Goal: Find specific page/section: Find specific page/section

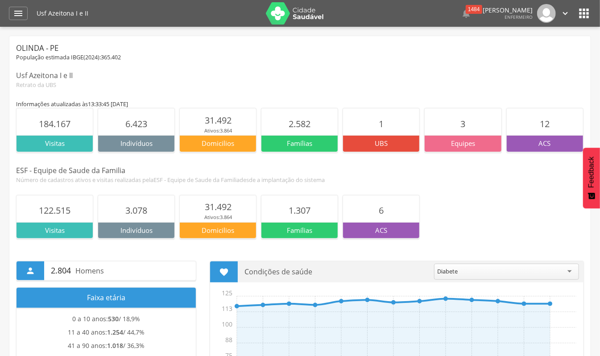
click at [15, 24] on div " Dashboard Supervisão Produtividade App desatualizado Última sincronização Pai…" at bounding box center [300, 13] width 583 height 27
click at [15, 12] on icon "" at bounding box center [18, 13] width 11 height 11
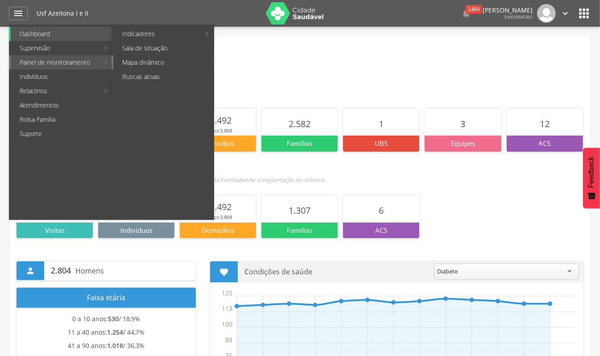
click at [126, 62] on link "Mapa dinâmico" at bounding box center [163, 62] width 100 height 14
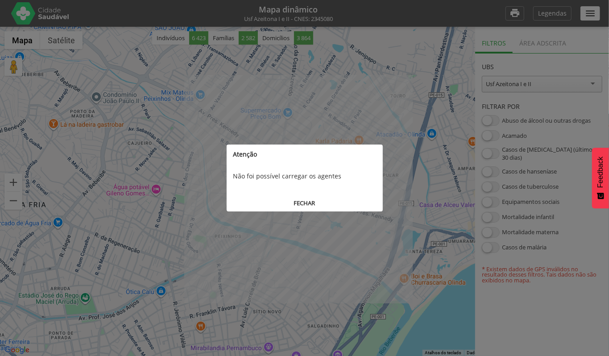
click at [310, 203] on button "FECHAR" at bounding box center [305, 203] width 156 height 17
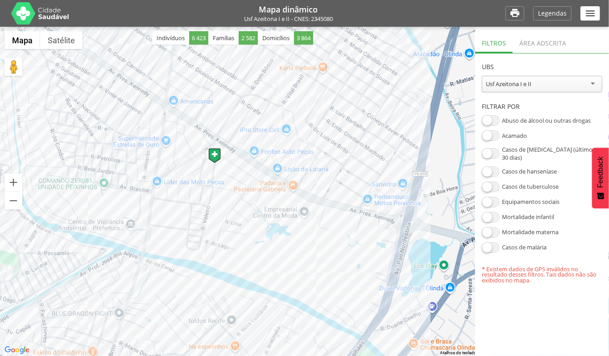
drag, startPoint x: 328, startPoint y: 263, endPoint x: 321, endPoint y: 201, distance: 62.5
click at [321, 201] on div at bounding box center [304, 191] width 609 height 329
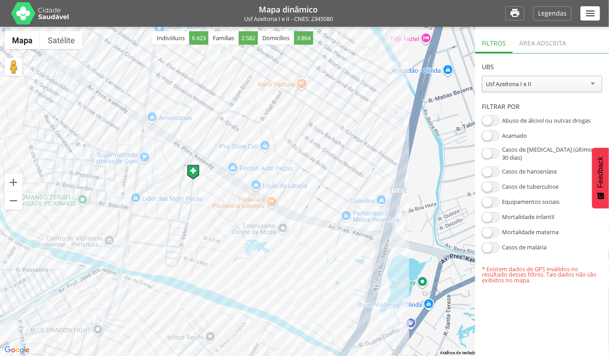
drag, startPoint x: 194, startPoint y: 213, endPoint x: 200, endPoint y: 236, distance: 23.7
click at [200, 236] on div at bounding box center [304, 191] width 609 height 329
click at [54, 39] on button "Satélite" at bounding box center [61, 40] width 42 height 18
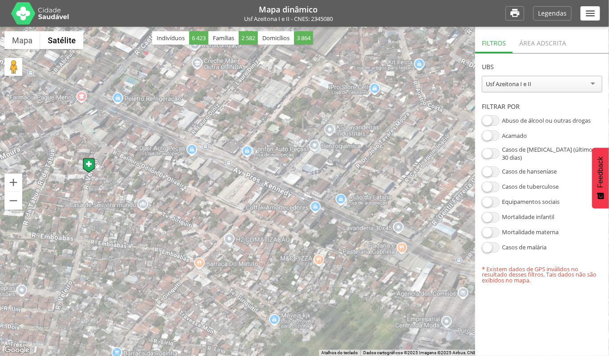
drag, startPoint x: 174, startPoint y: 161, endPoint x: 118, endPoint y: 162, distance: 55.8
click at [118, 162] on div at bounding box center [304, 191] width 609 height 329
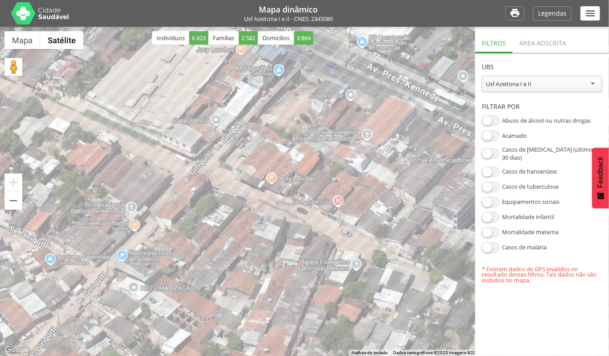
drag, startPoint x: 138, startPoint y: 186, endPoint x: 175, endPoint y: 156, distance: 47.6
click at [175, 156] on div at bounding box center [304, 191] width 609 height 329
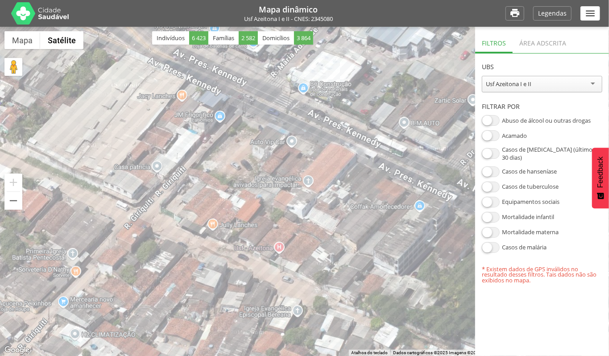
drag, startPoint x: 324, startPoint y: 86, endPoint x: 266, endPoint y: 127, distance: 70.8
click at [266, 127] on div at bounding box center [304, 191] width 609 height 329
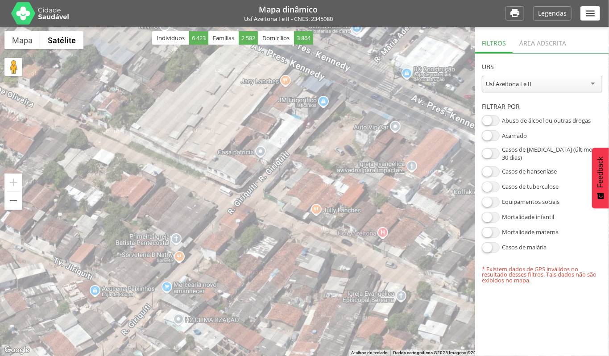
drag, startPoint x: 224, startPoint y: 162, endPoint x: 322, endPoint y: 154, distance: 98.5
click at [322, 154] on div at bounding box center [304, 191] width 609 height 329
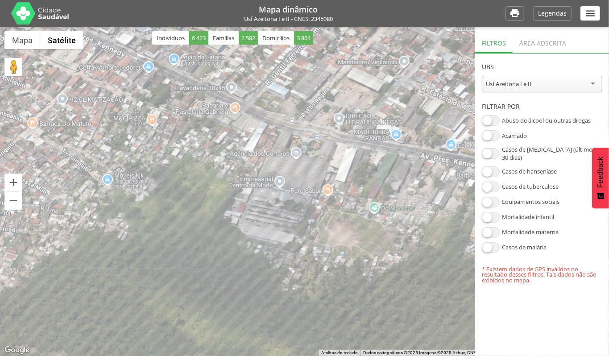
drag, startPoint x: 328, startPoint y: 252, endPoint x: 162, endPoint y: 98, distance: 225.5
click at [162, 98] on div at bounding box center [304, 191] width 609 height 329
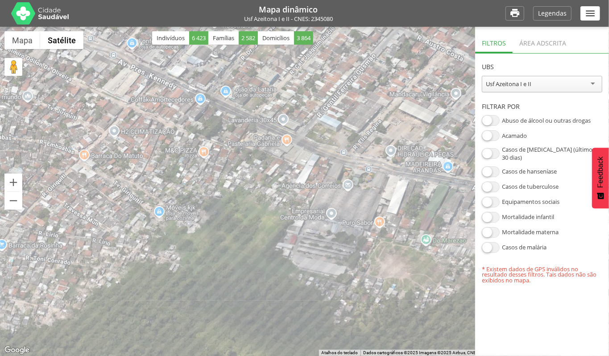
drag, startPoint x: 143, startPoint y: 187, endPoint x: 291, endPoint y: 259, distance: 164.1
click at [291, 259] on div at bounding box center [304, 191] width 609 height 329
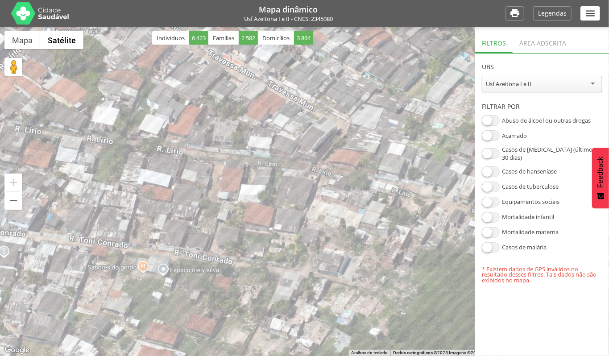
drag, startPoint x: 174, startPoint y: 196, endPoint x: 470, endPoint y: 4, distance: 352.3
click at [470, 4] on div "**********" at bounding box center [304, 178] width 609 height 356
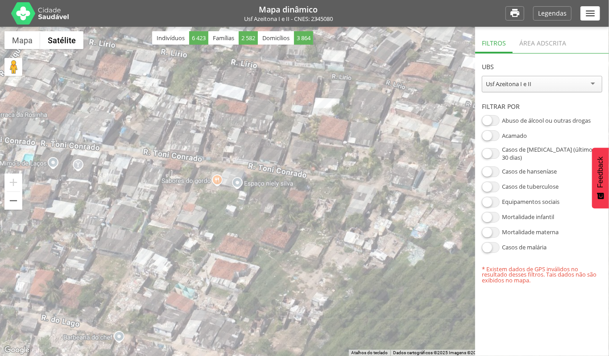
drag, startPoint x: 249, startPoint y: 283, endPoint x: 324, endPoint y: 196, distance: 115.0
click at [324, 196] on div at bounding box center [304, 191] width 609 height 329
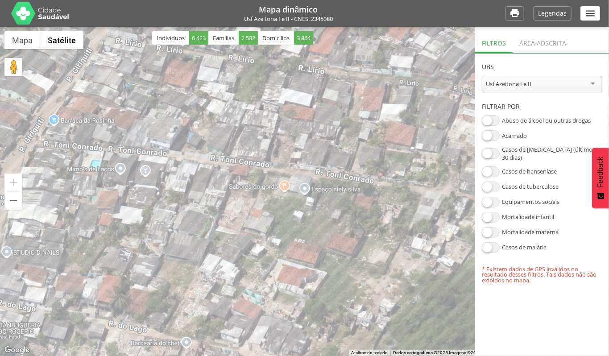
drag, startPoint x: 268, startPoint y: 187, endPoint x: 336, endPoint y: 196, distance: 67.9
click at [336, 196] on div at bounding box center [304, 191] width 609 height 329
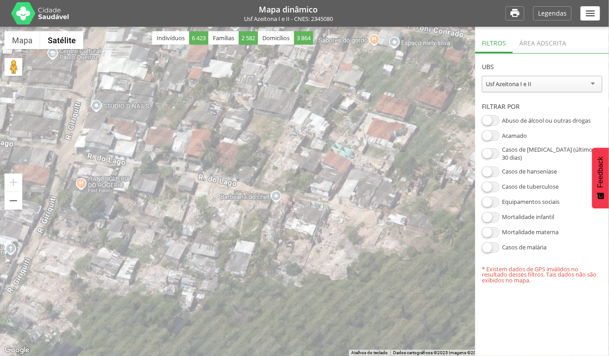
drag, startPoint x: 211, startPoint y: 236, endPoint x: 339, endPoint y: 90, distance: 194.5
click at [329, 93] on div at bounding box center [304, 191] width 609 height 329
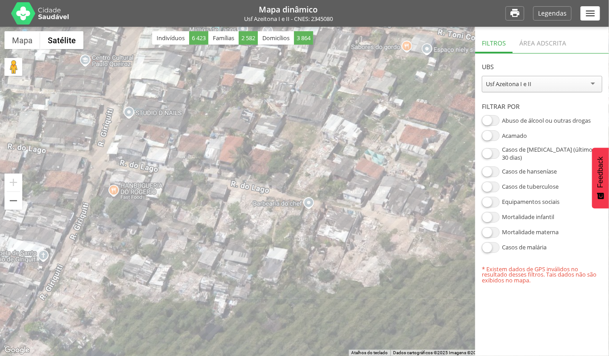
click at [342, 87] on div at bounding box center [304, 191] width 609 height 329
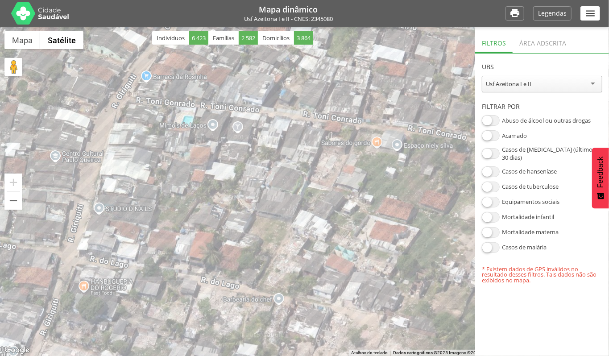
drag, startPoint x: 218, startPoint y: 199, endPoint x: 191, endPoint y: 297, distance: 101.8
click at [191, 297] on div at bounding box center [304, 191] width 609 height 329
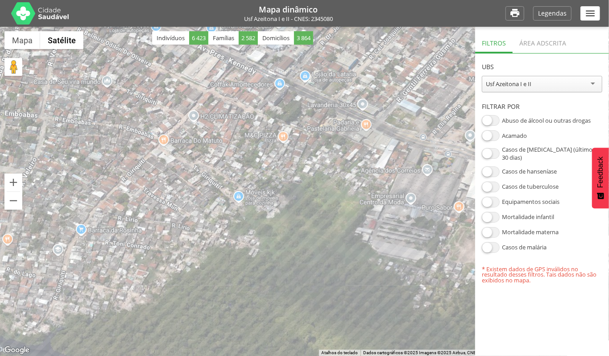
drag, startPoint x: 345, startPoint y: 158, endPoint x: 214, endPoint y: 174, distance: 131.8
click at [214, 174] on div at bounding box center [304, 191] width 609 height 329
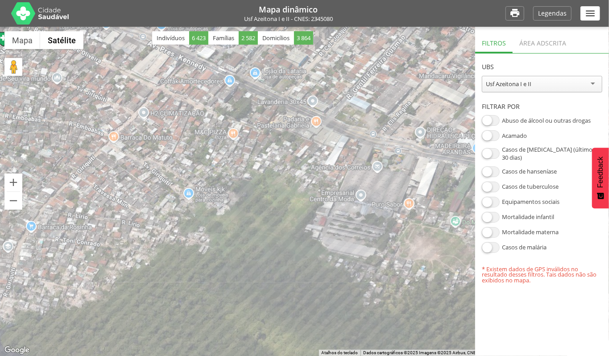
drag, startPoint x: 343, startPoint y: 224, endPoint x: 304, endPoint y: 243, distance: 43.9
click at [304, 243] on div at bounding box center [304, 191] width 609 height 329
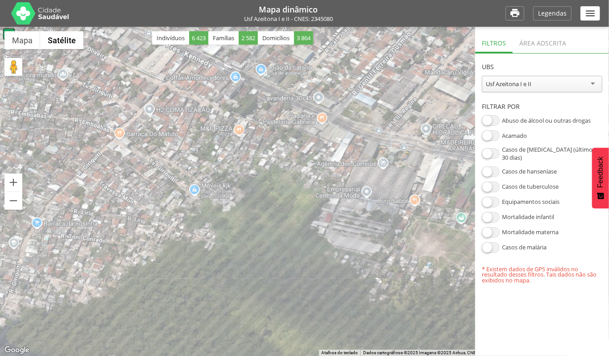
drag, startPoint x: 254, startPoint y: 233, endPoint x: 258, endPoint y: 210, distance: 23.6
click at [258, 210] on div at bounding box center [304, 191] width 609 height 329
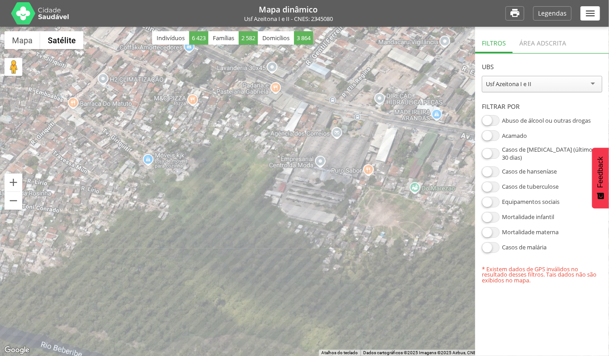
drag, startPoint x: 192, startPoint y: 296, endPoint x: 149, endPoint y: 264, distance: 53.0
click at [149, 264] on div at bounding box center [304, 191] width 609 height 329
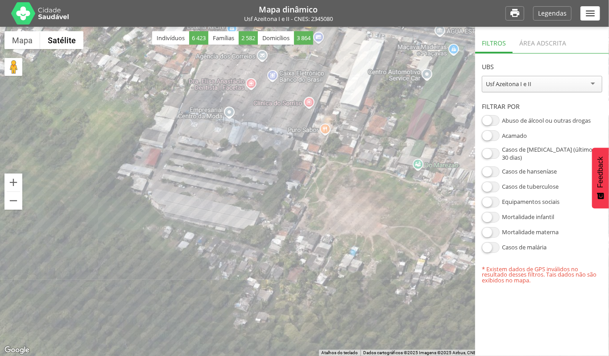
click at [585, 18] on icon "" at bounding box center [591, 14] width 12 height 12
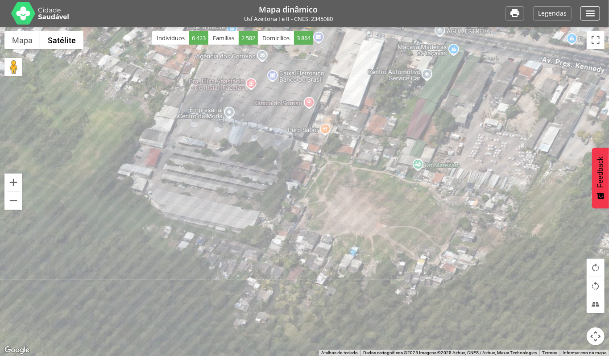
click at [583, 12] on div "" at bounding box center [591, 13] width 20 height 14
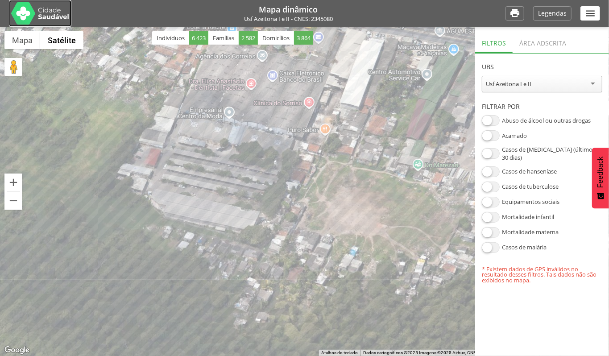
click at [10, 21] on div at bounding box center [40, 13] width 62 height 27
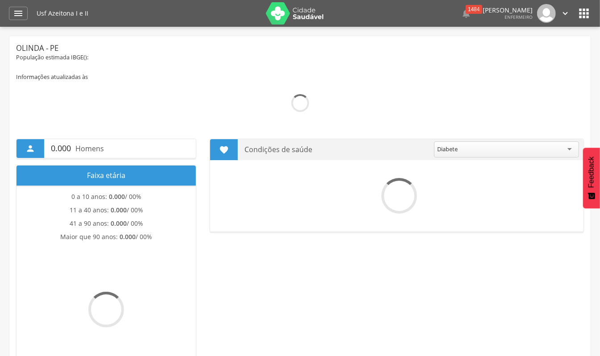
click at [565, 18] on icon "" at bounding box center [566, 13] width 10 height 10
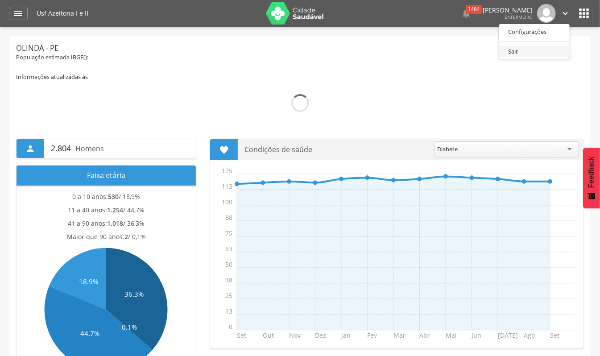
click at [534, 54] on link "Sair" at bounding box center [535, 51] width 71 height 11
